Goal: Find specific page/section: Find specific page/section

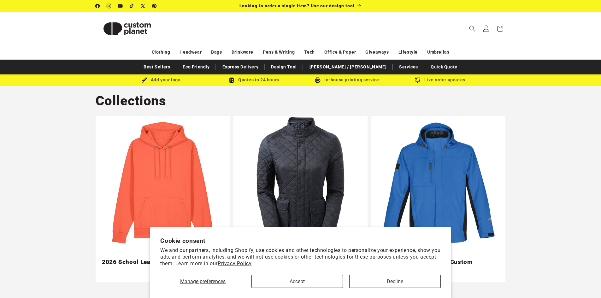
click at [484, 31] on icon at bounding box center [486, 28] width 7 height 7
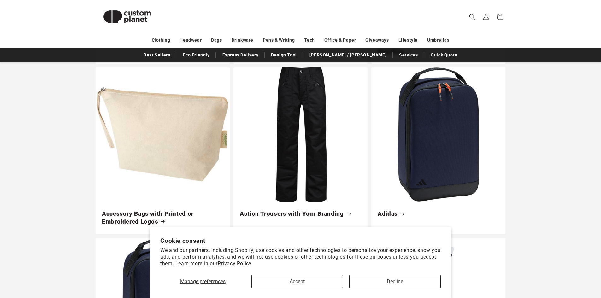
scroll to position [252, 0]
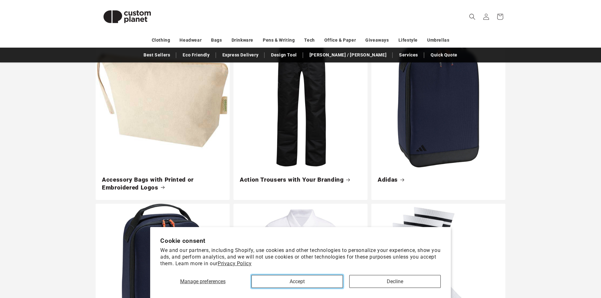
click at [306, 280] on button "Accept" at bounding box center [296, 281] width 91 height 13
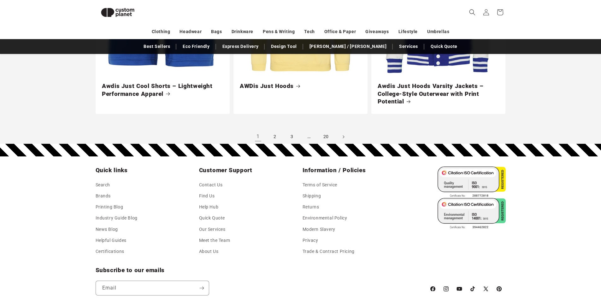
scroll to position [1746, 0]
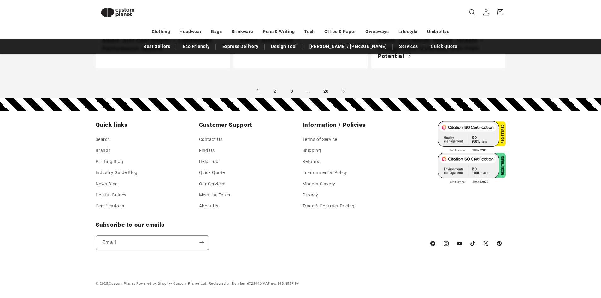
click at [485, 11] on icon at bounding box center [486, 12] width 7 height 7
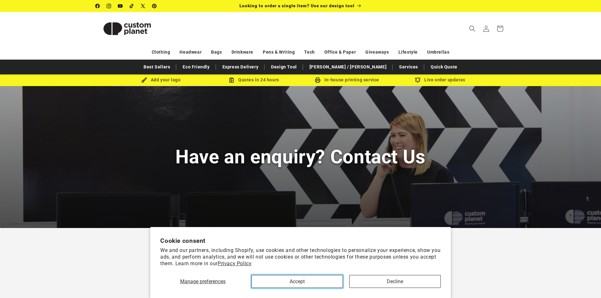
click at [295, 280] on button "Accept" at bounding box center [296, 281] width 91 height 13
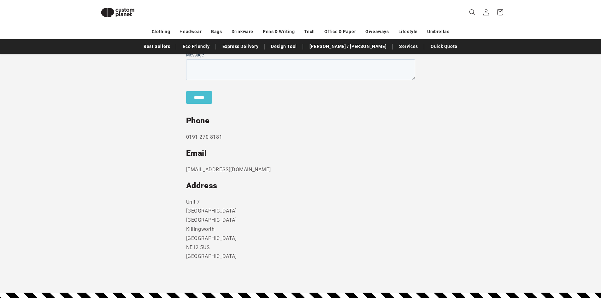
scroll to position [275, 0]
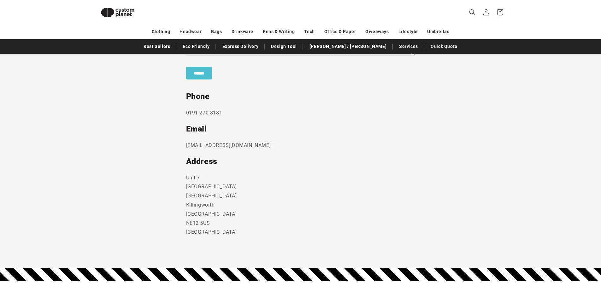
scroll to position [339, 0]
